Goal: Find specific page/section: Find specific page/section

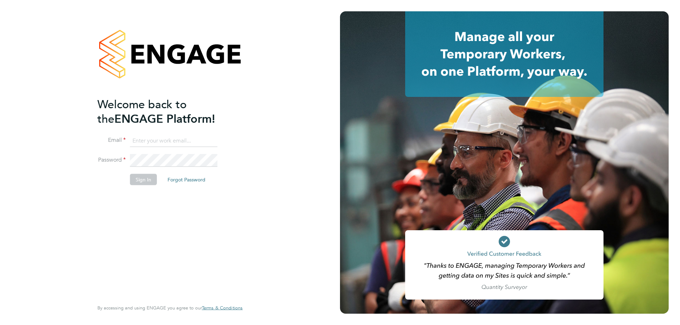
type input "mark.haley@hmsworks.co.uk"
click at [149, 182] on button "Sign In" at bounding box center [143, 179] width 27 height 11
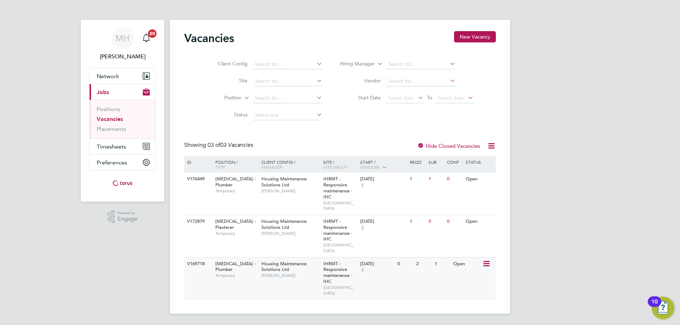
click at [487, 260] on icon at bounding box center [485, 264] width 7 height 8
click at [466, 269] on li "View Details" at bounding box center [468, 270] width 41 height 10
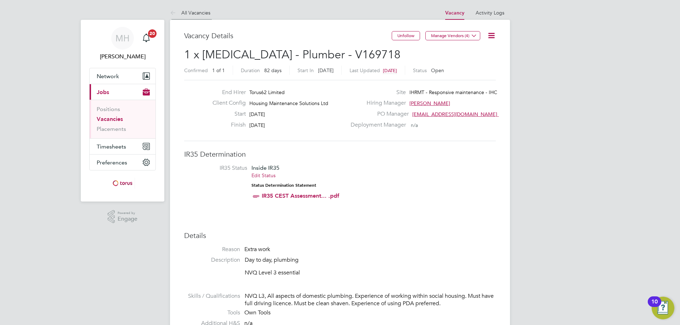
click at [194, 13] on link "All Vacancies" at bounding box center [190, 13] width 40 height 6
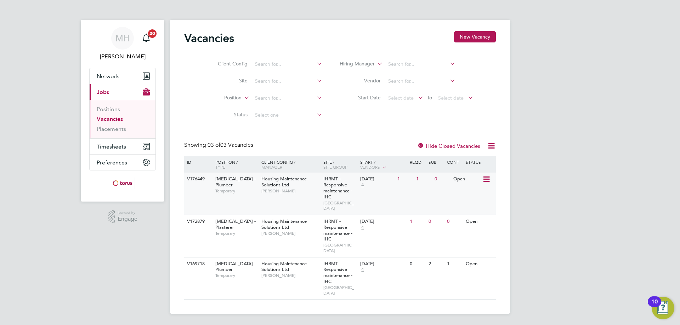
click at [487, 181] on icon at bounding box center [485, 179] width 7 height 8
click at [480, 194] on li "View Details" at bounding box center [468, 196] width 41 height 10
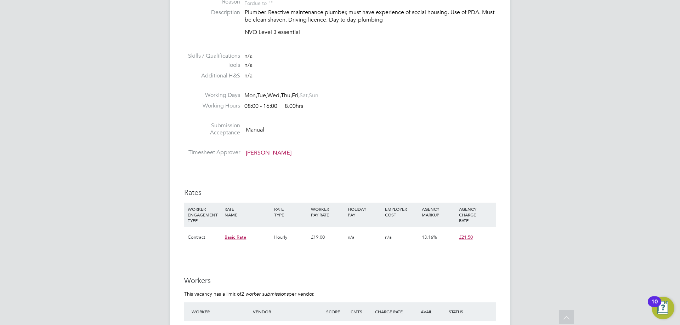
scroll to position [319, 0]
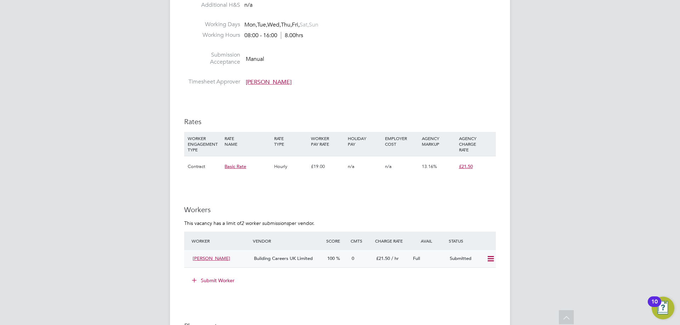
click at [495, 259] on icon at bounding box center [490, 259] width 9 height 6
click at [481, 273] on li "Offer" at bounding box center [481, 274] width 25 height 10
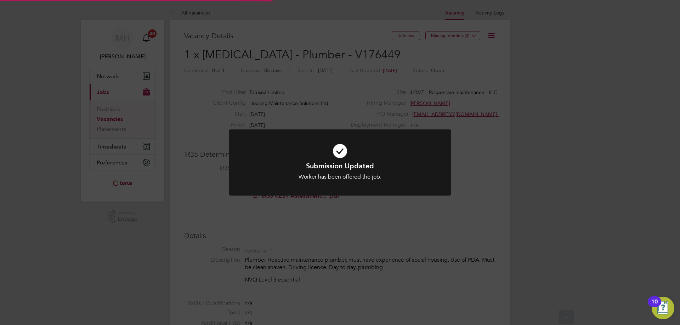
scroll to position [21, 50]
